Goal: Check status: Check status

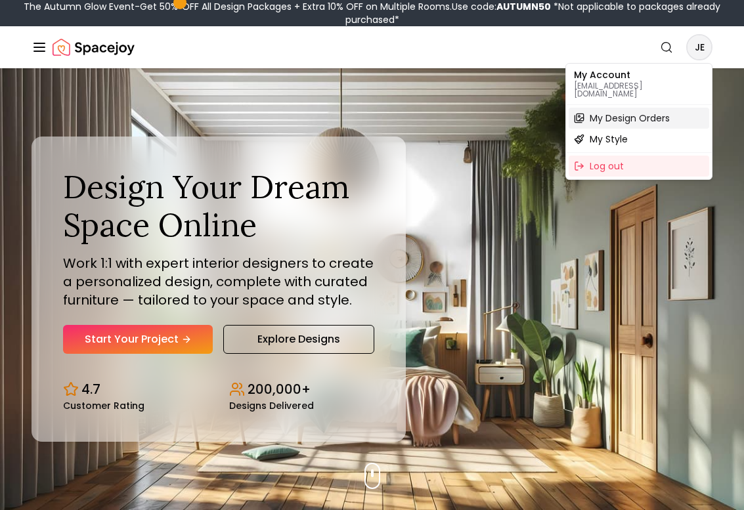
click at [612, 112] on span "My Design Orders" at bounding box center [629, 118] width 80 height 13
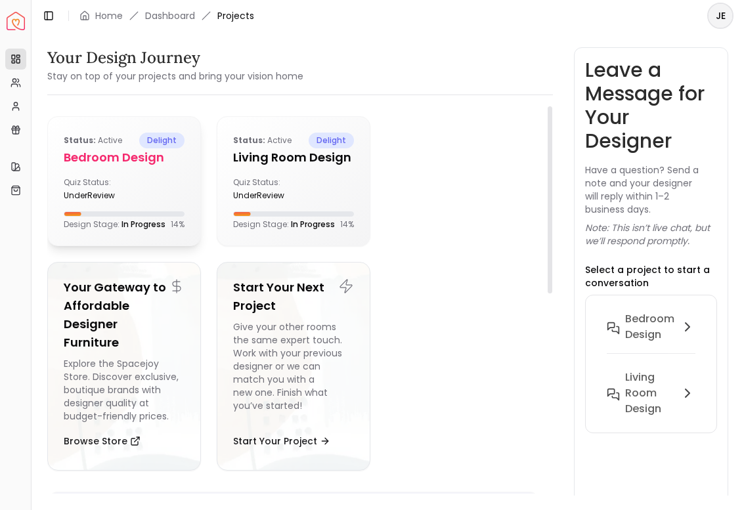
click at [146, 207] on div "Status: active delight Bedroom design Quiz Status: underReview Design Stage: In…" at bounding box center [124, 181] width 152 height 129
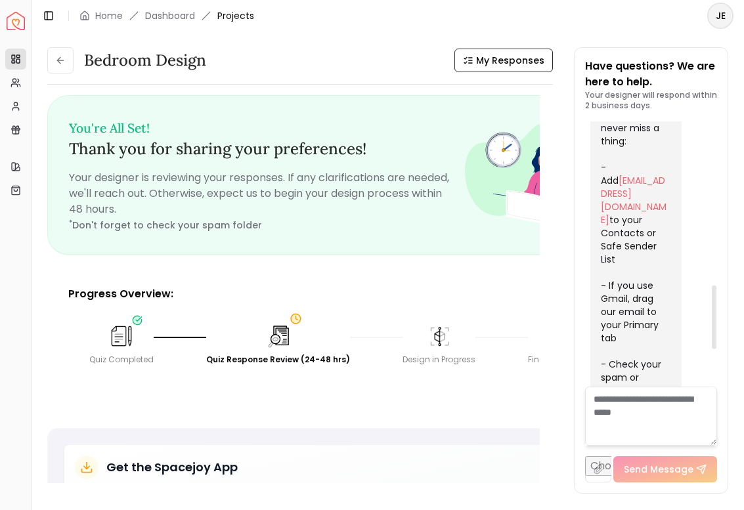
scroll to position [830, 0]
